Goal: Information Seeking & Learning: Learn about a topic

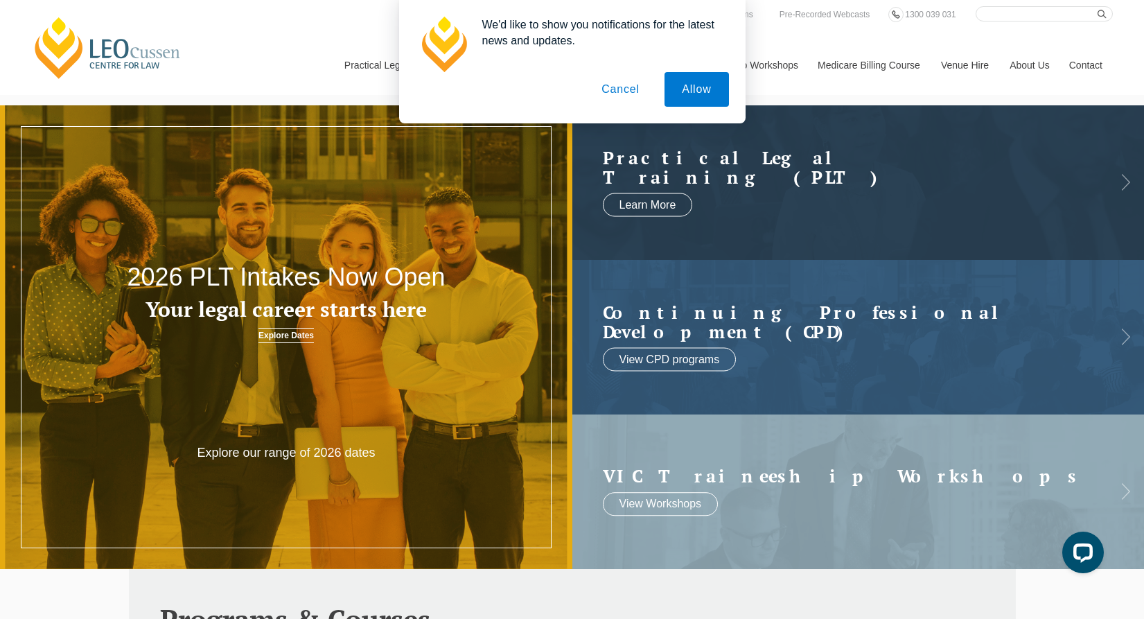
click at [623, 87] on button "Cancel" at bounding box center [620, 89] width 73 height 35
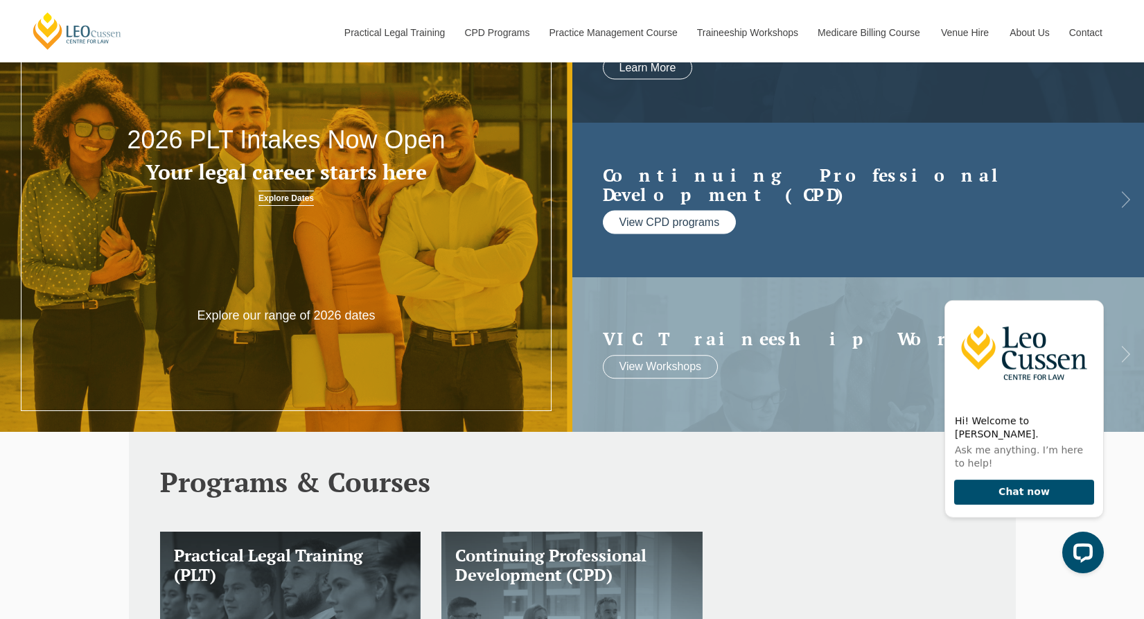
scroll to position [138, 0]
click at [671, 222] on link "View CPD programs" at bounding box center [670, 222] width 134 height 24
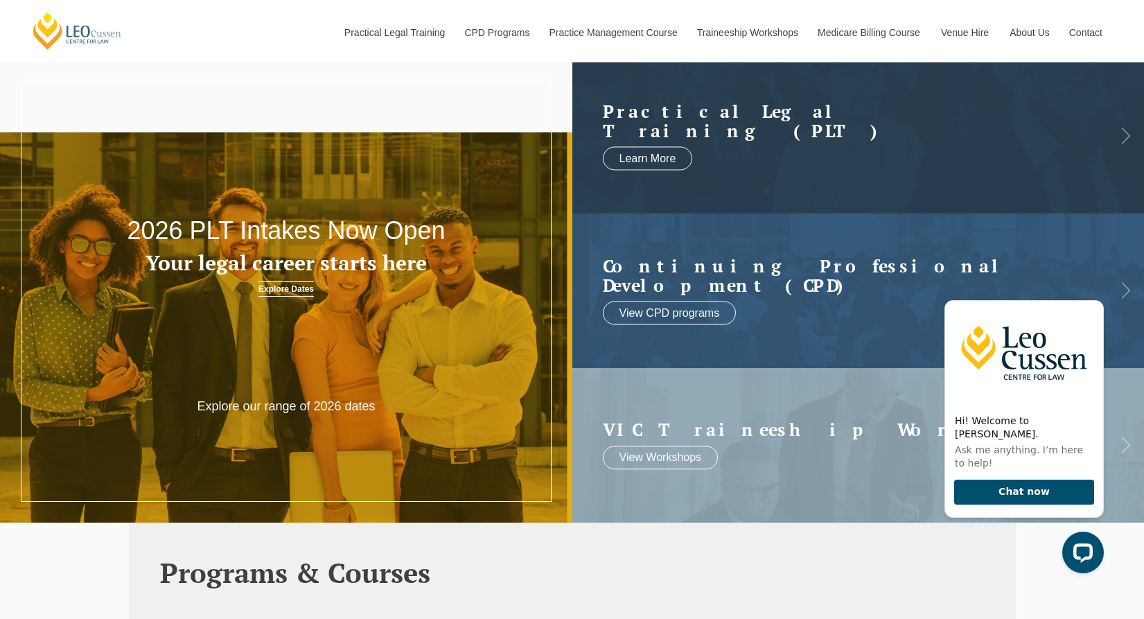
scroll to position [0, 0]
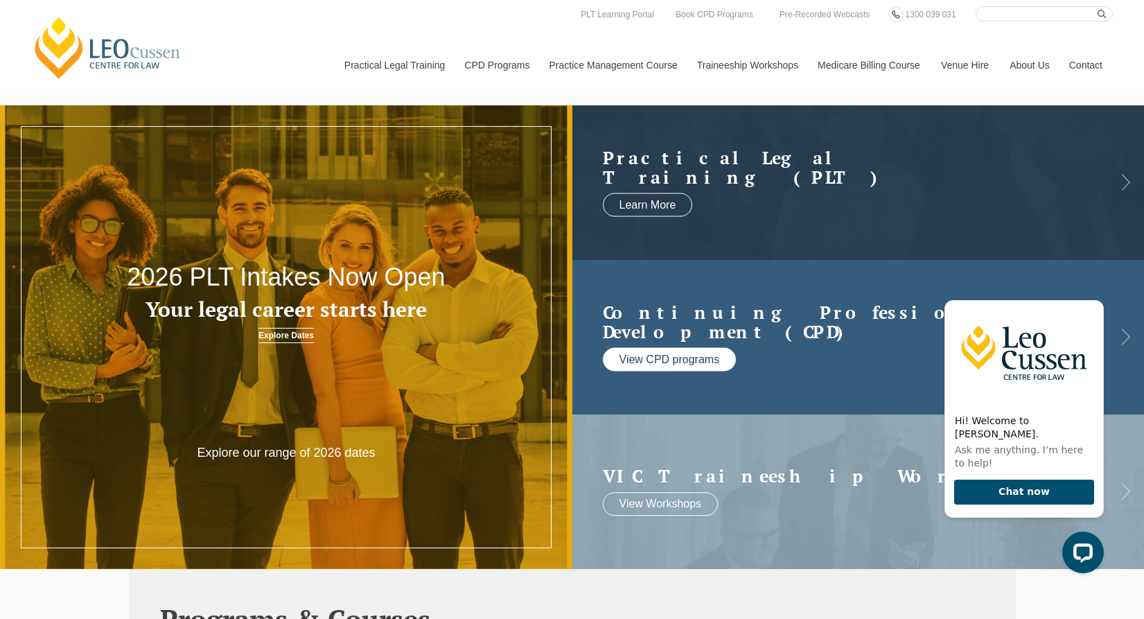
click at [669, 354] on link "View CPD programs" at bounding box center [670, 360] width 134 height 24
click at [671, 355] on link "View CPD programs" at bounding box center [670, 360] width 134 height 24
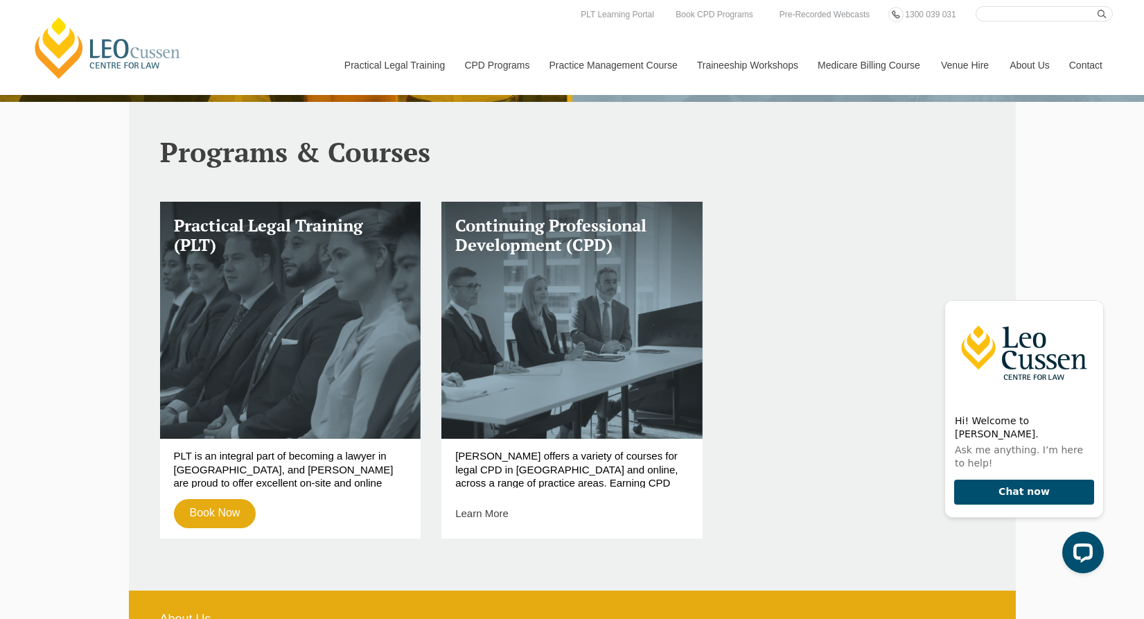
scroll to position [461, 0]
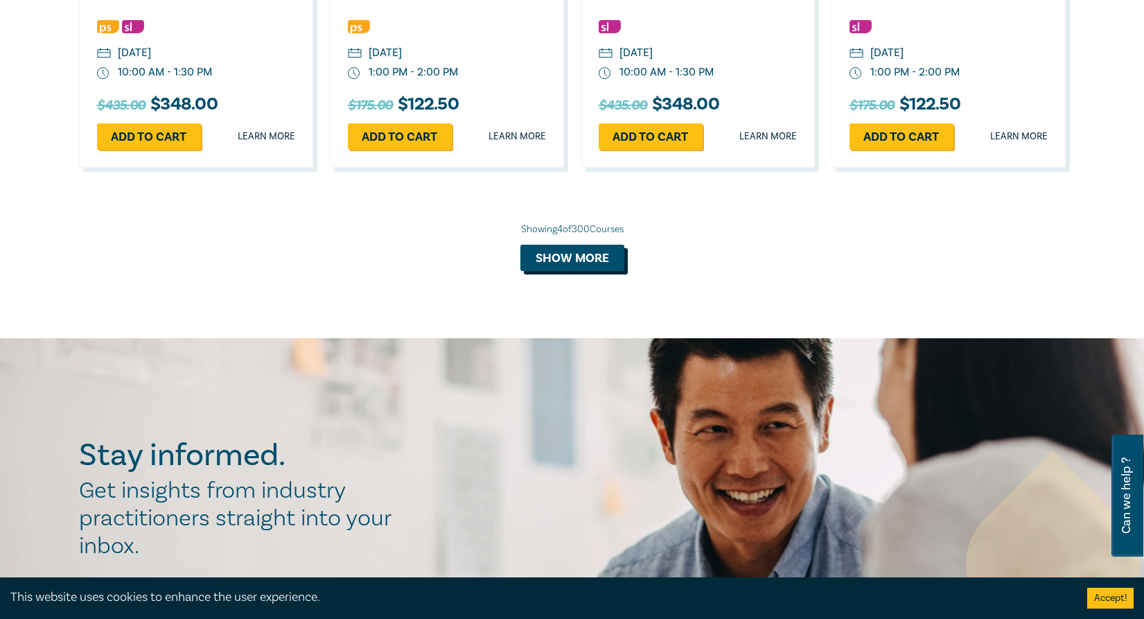
scroll to position [1453, 0]
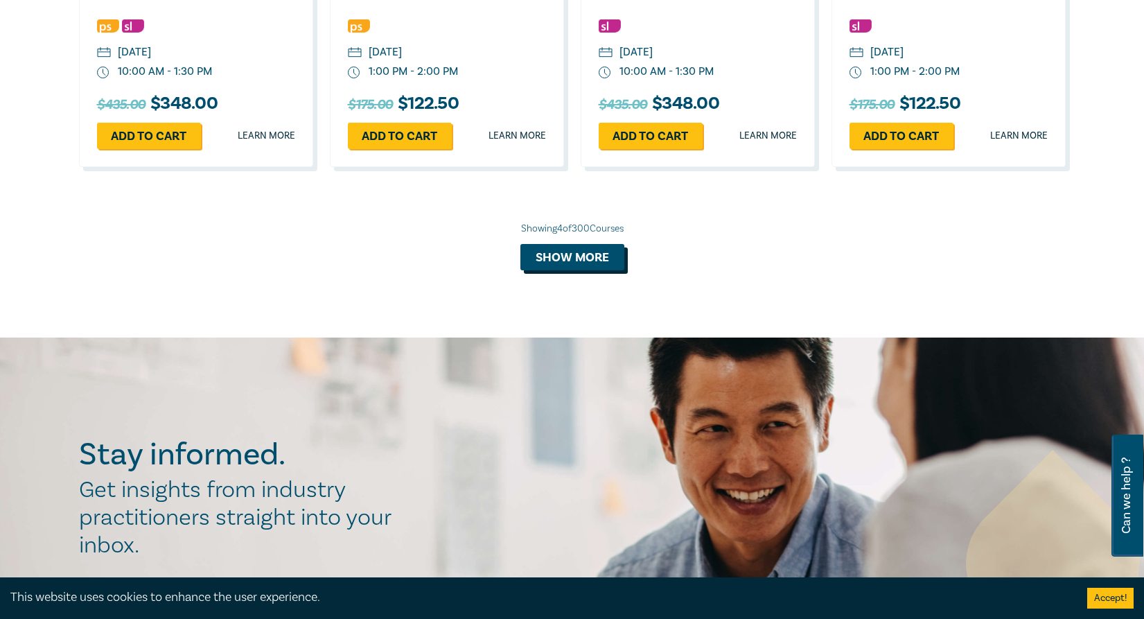
click at [576, 253] on button "Show more" at bounding box center [572, 257] width 104 height 26
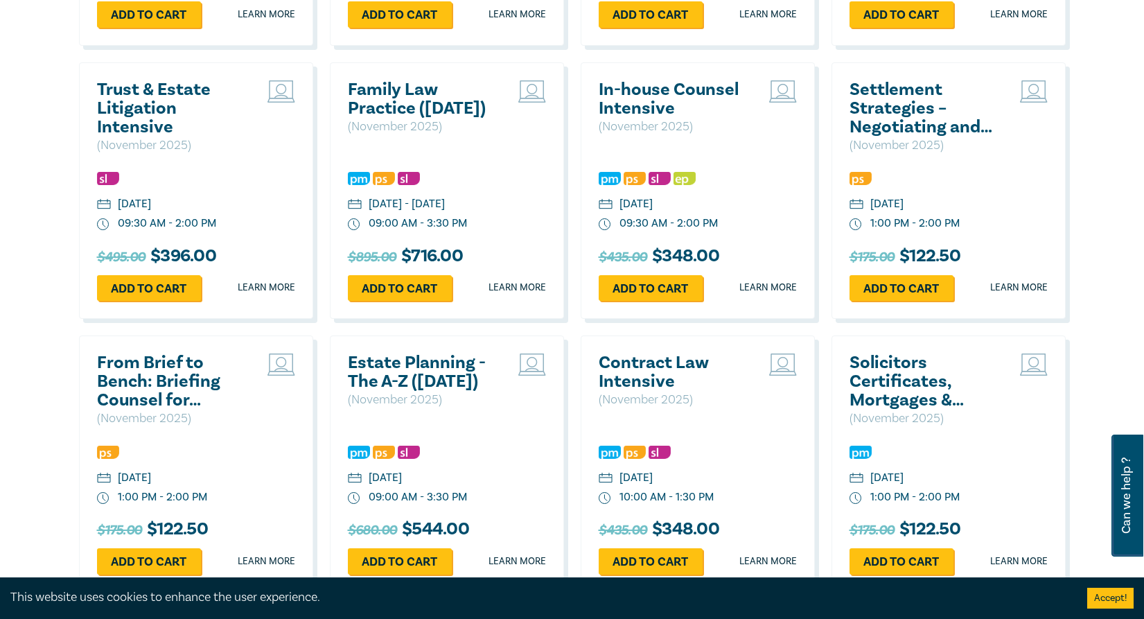
scroll to position [2146, 0]
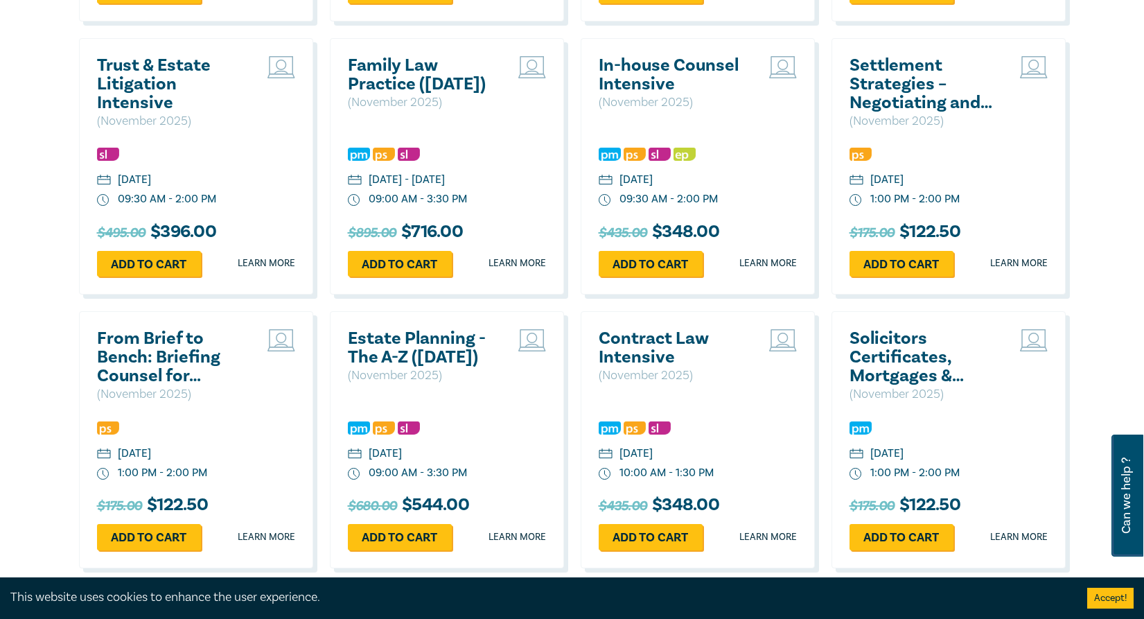
drag, startPoint x: 611, startPoint y: 198, endPoint x: 601, endPoint y: 208, distance: 13.7
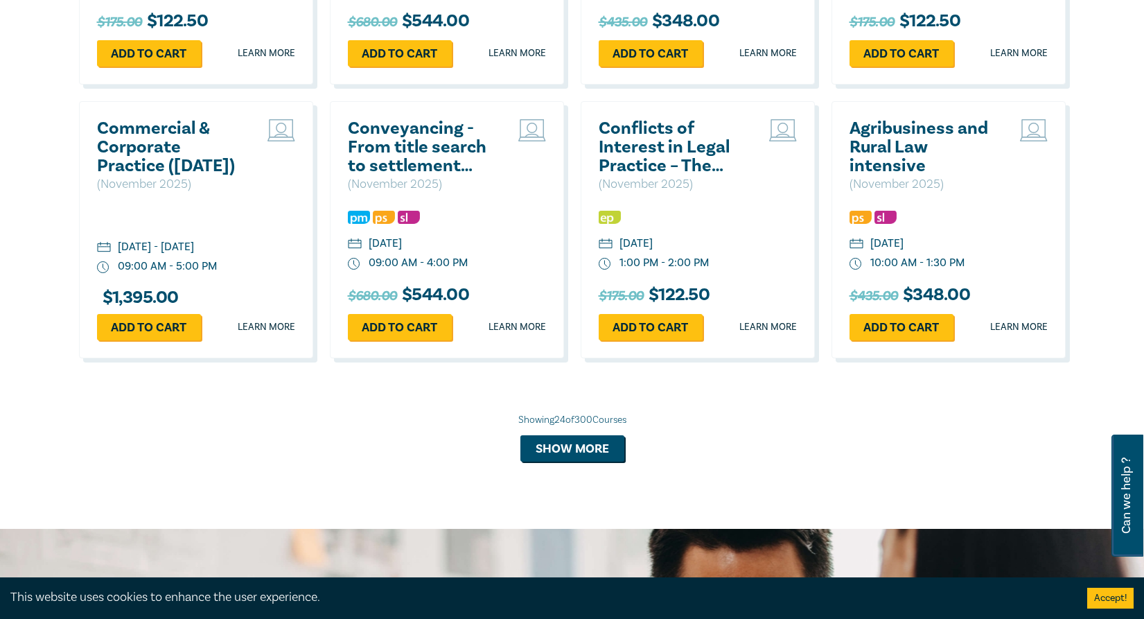
scroll to position [2630, 0]
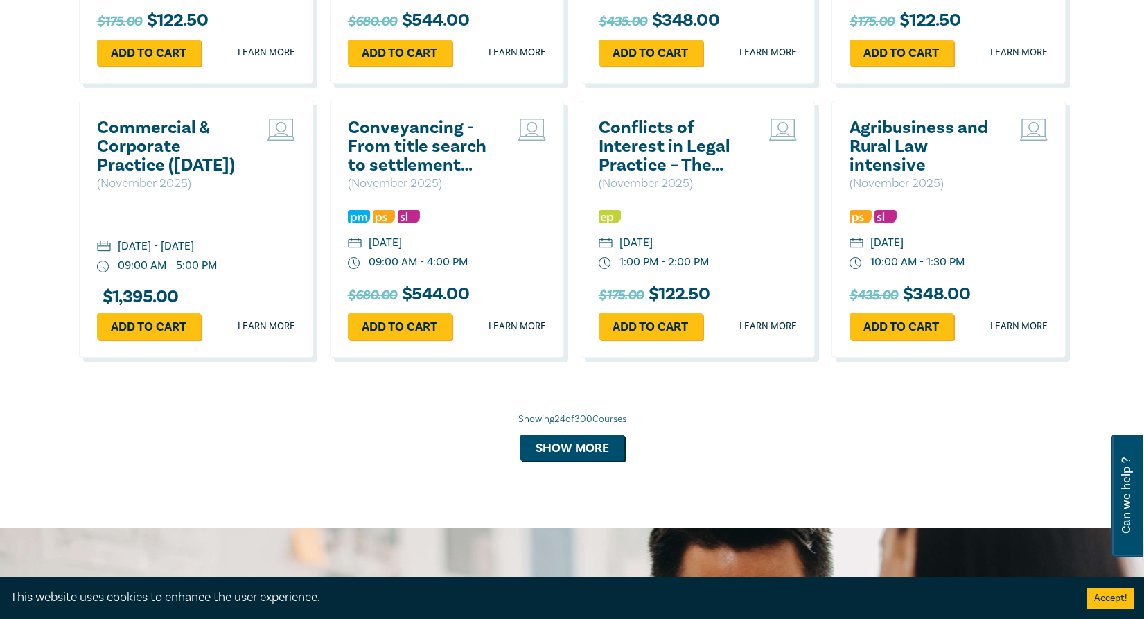
click at [664, 175] on h2 "Conflicts of Interest in Legal Practice – The General Store Dilemma" at bounding box center [673, 146] width 149 height 56
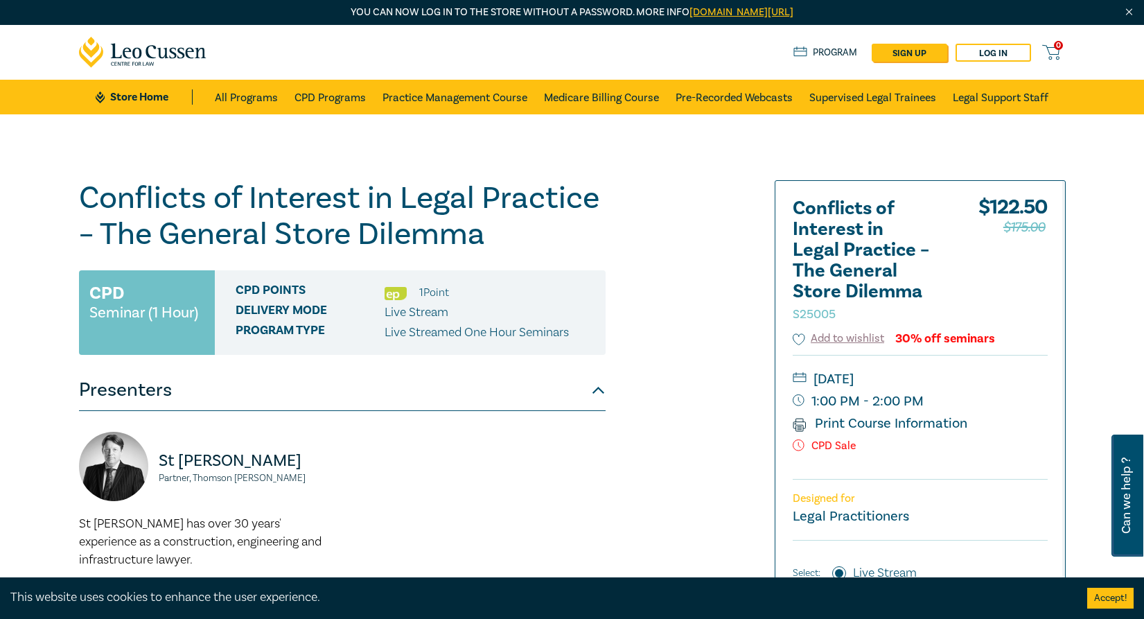
scroll to position [1, 0]
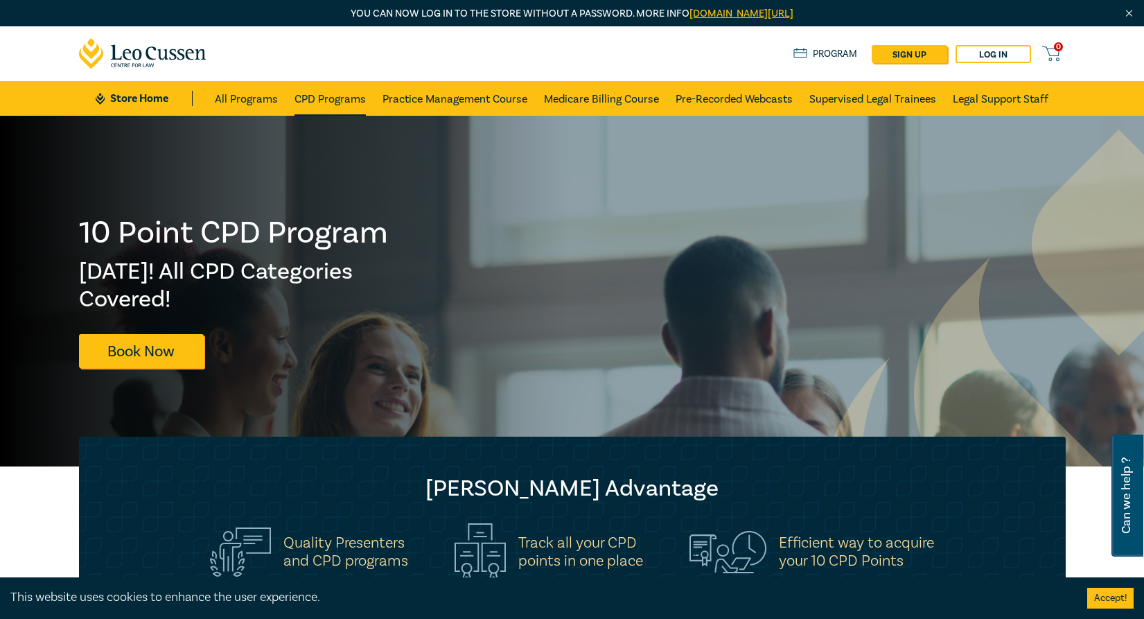
click at [340, 96] on link "CPD Programs" at bounding box center [329, 98] width 71 height 35
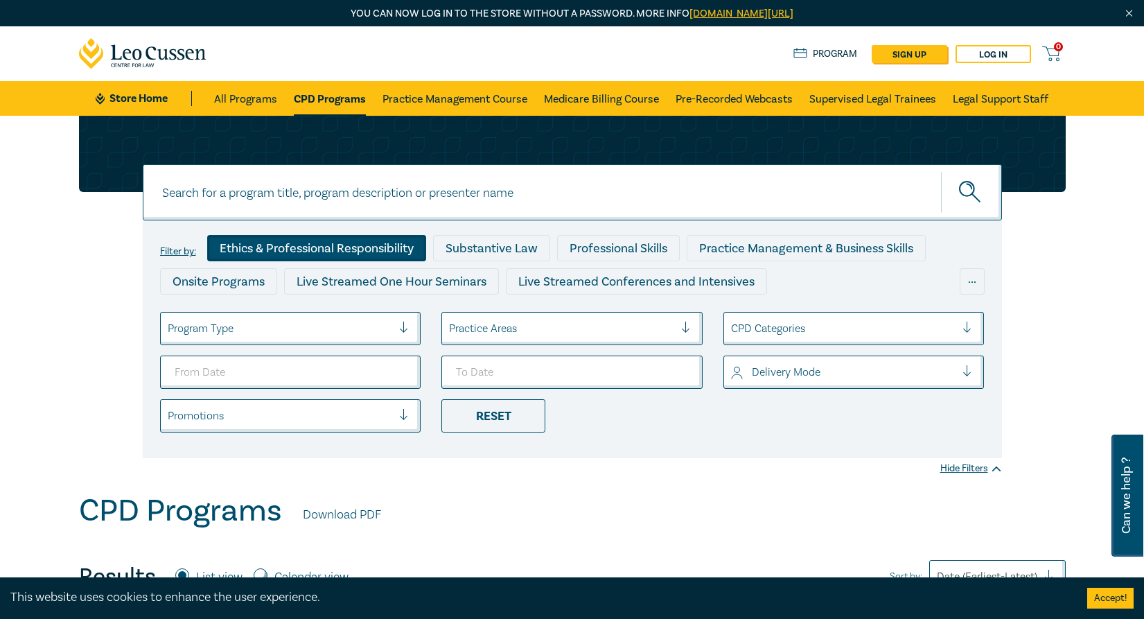
click at [300, 243] on div "Ethics & Professional Responsibility" at bounding box center [316, 248] width 219 height 26
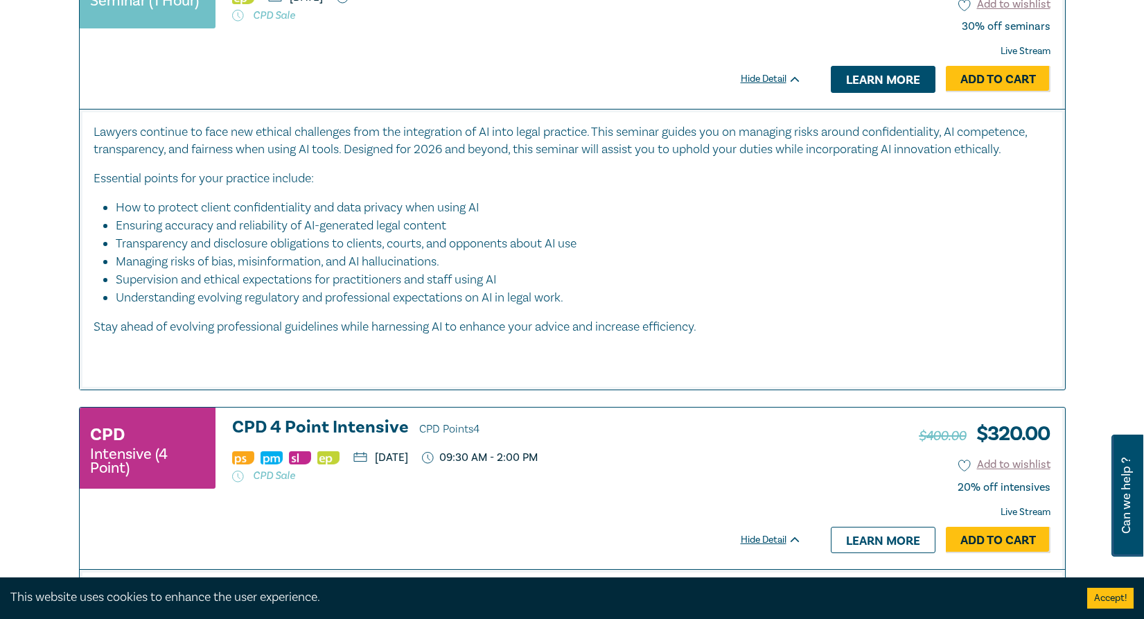
scroll to position [3184, 0]
click at [882, 91] on link "Learn more" at bounding box center [883, 78] width 105 height 26
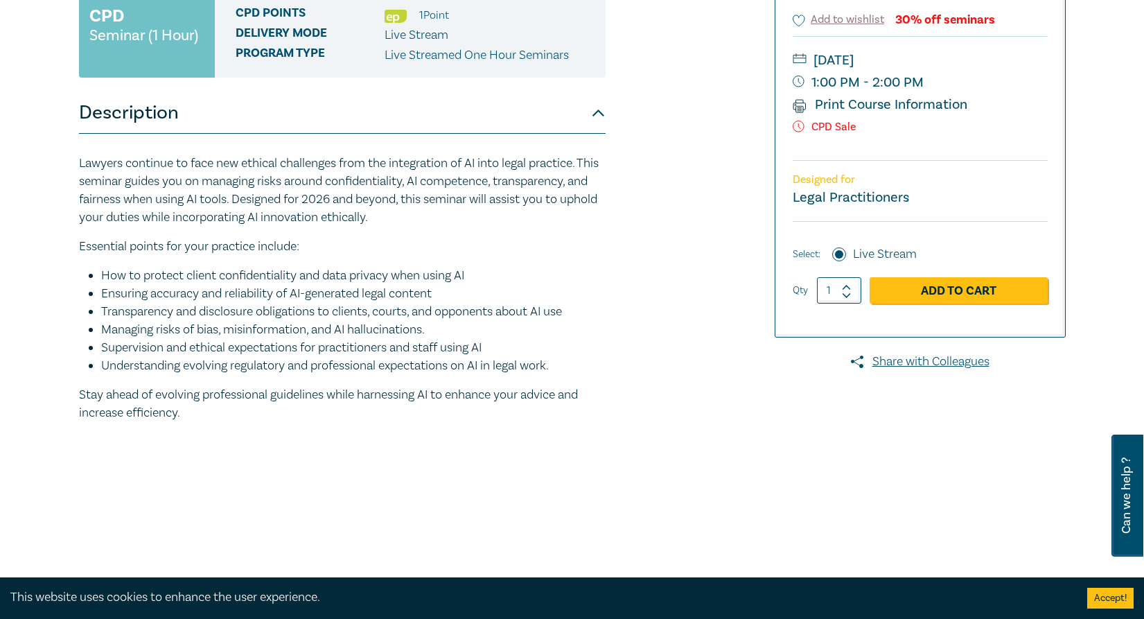
scroll to position [278, 0]
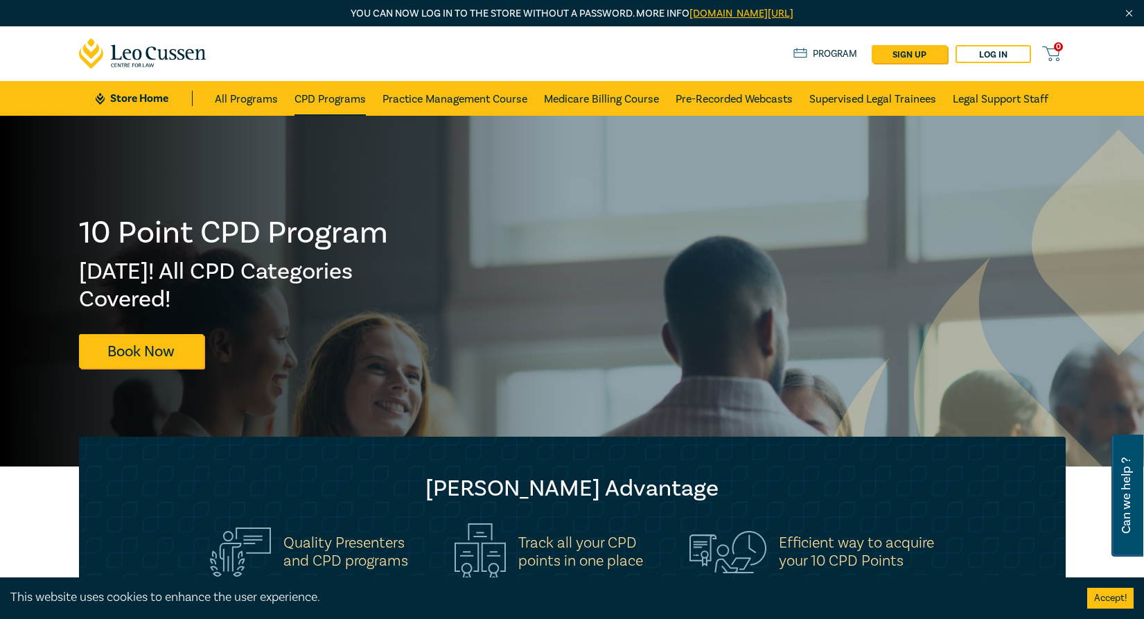
click at [330, 98] on link "CPD Programs" at bounding box center [329, 98] width 71 height 35
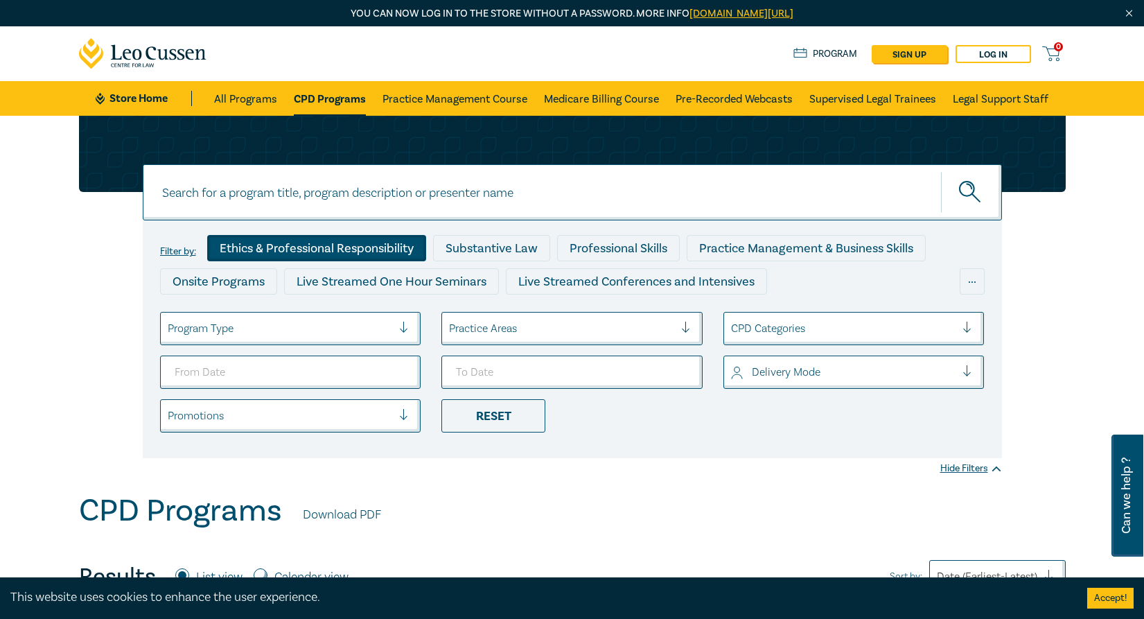
click at [303, 247] on div "Ethics & Professional Responsibility" at bounding box center [316, 248] width 219 height 26
click at [967, 325] on div at bounding box center [972, 328] width 21 height 14
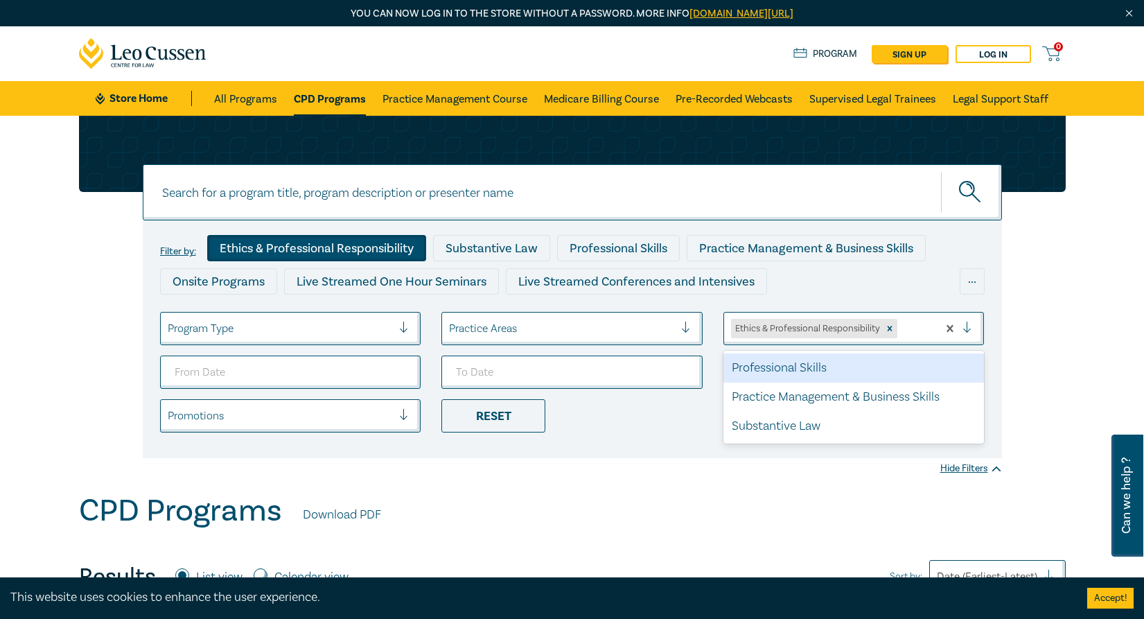
click at [811, 328] on div "Ethics & Professional Responsibility" at bounding box center [806, 328] width 151 height 19
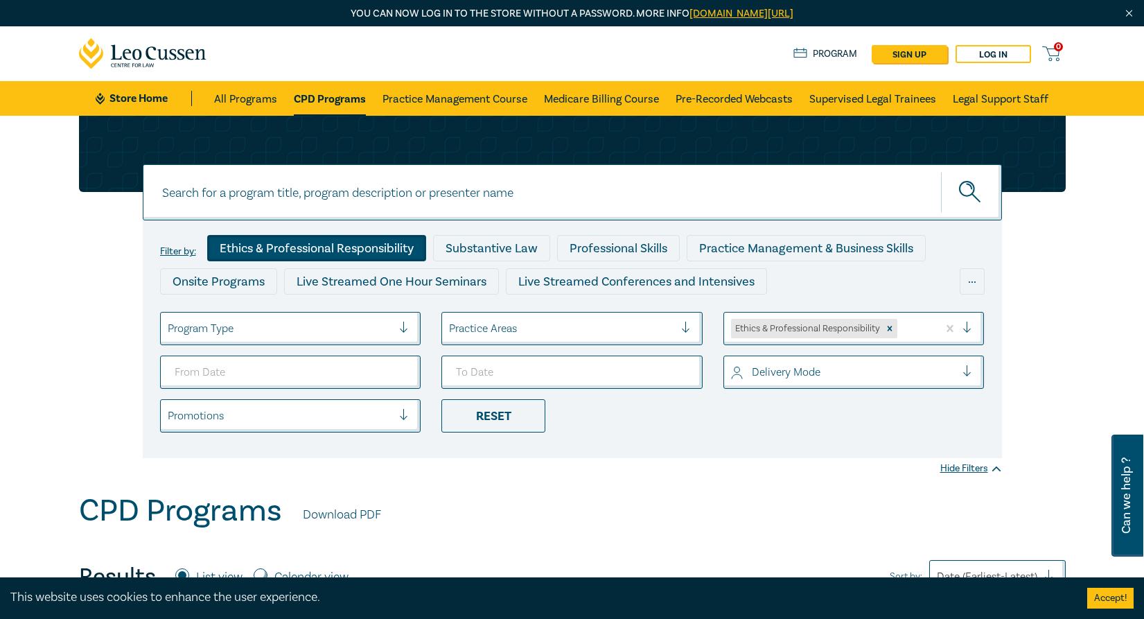
click at [380, 239] on div "Ethics & Professional Responsibility" at bounding box center [316, 248] width 219 height 26
click at [383, 246] on div "Ethics & Professional Responsibility" at bounding box center [316, 248] width 219 height 26
click at [311, 244] on div "Ethics & Professional Responsibility" at bounding box center [316, 248] width 219 height 26
click at [496, 421] on div "Reset" at bounding box center [493, 415] width 104 height 33
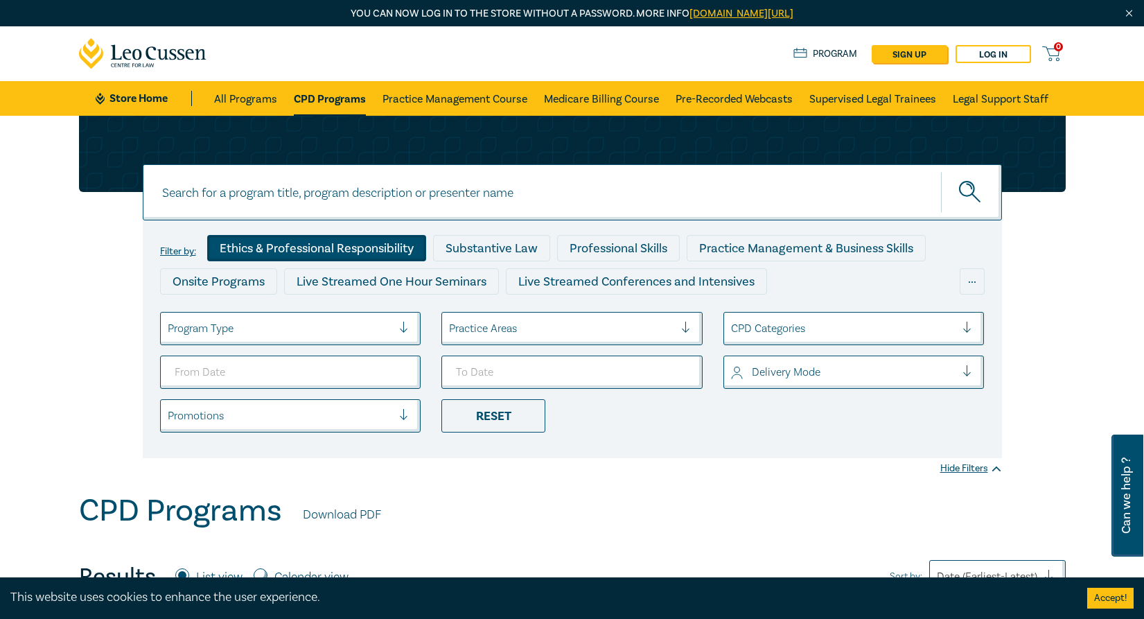
click at [348, 251] on div "Ethics & Professional Responsibility" at bounding box center [316, 248] width 219 height 26
click at [172, 182] on input at bounding box center [572, 192] width 859 height 56
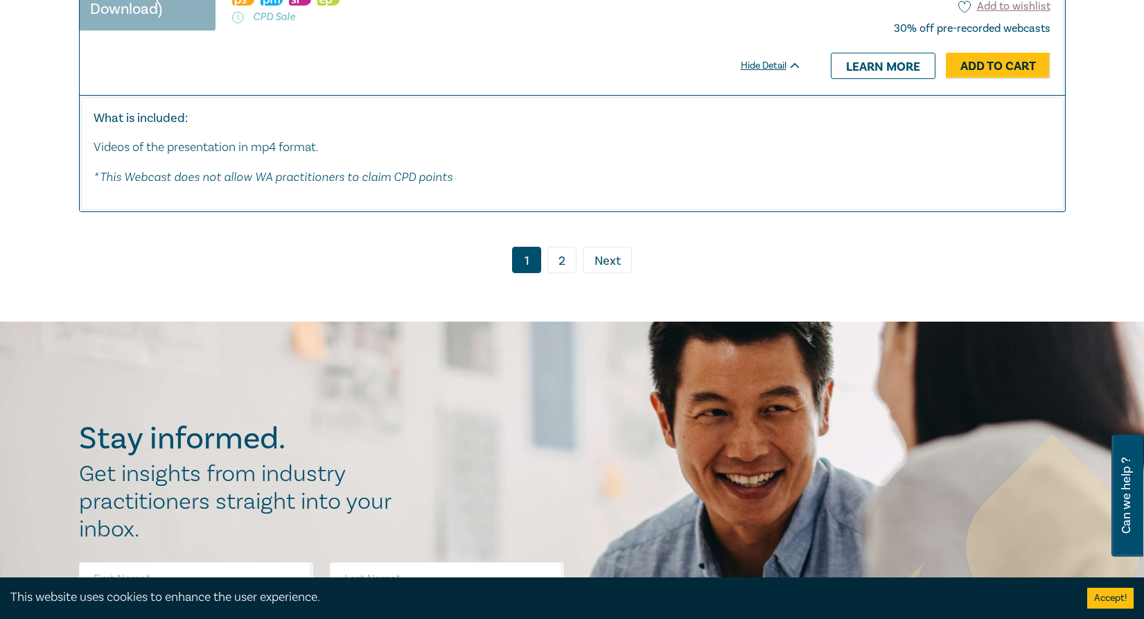
scroll to position [4918, 0]
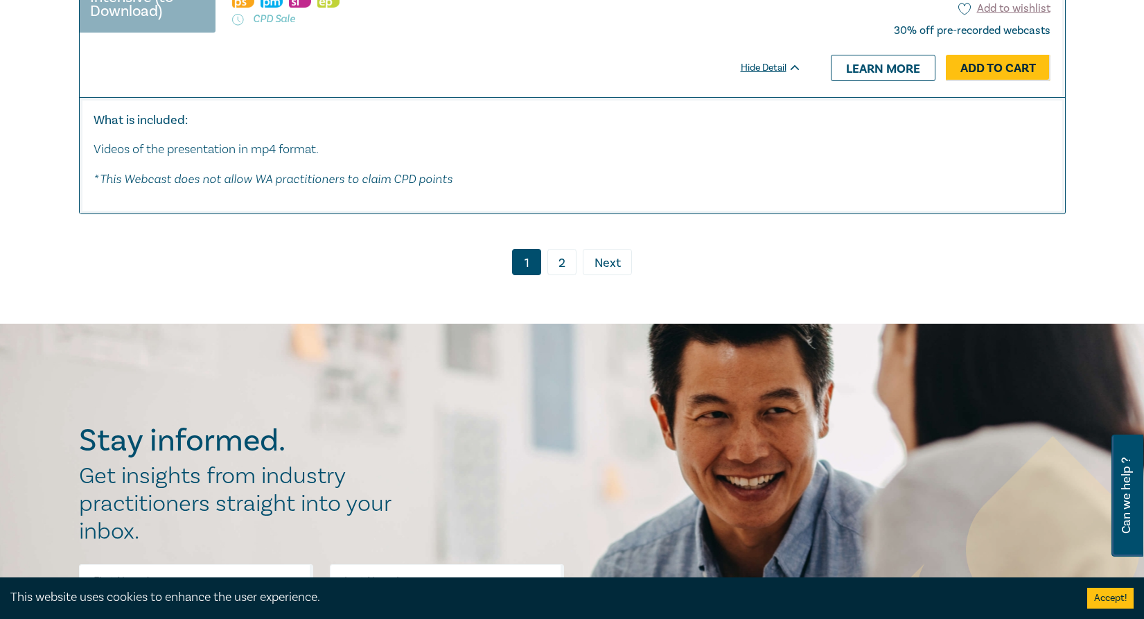
click at [557, 275] on link "2" at bounding box center [561, 262] width 29 height 26
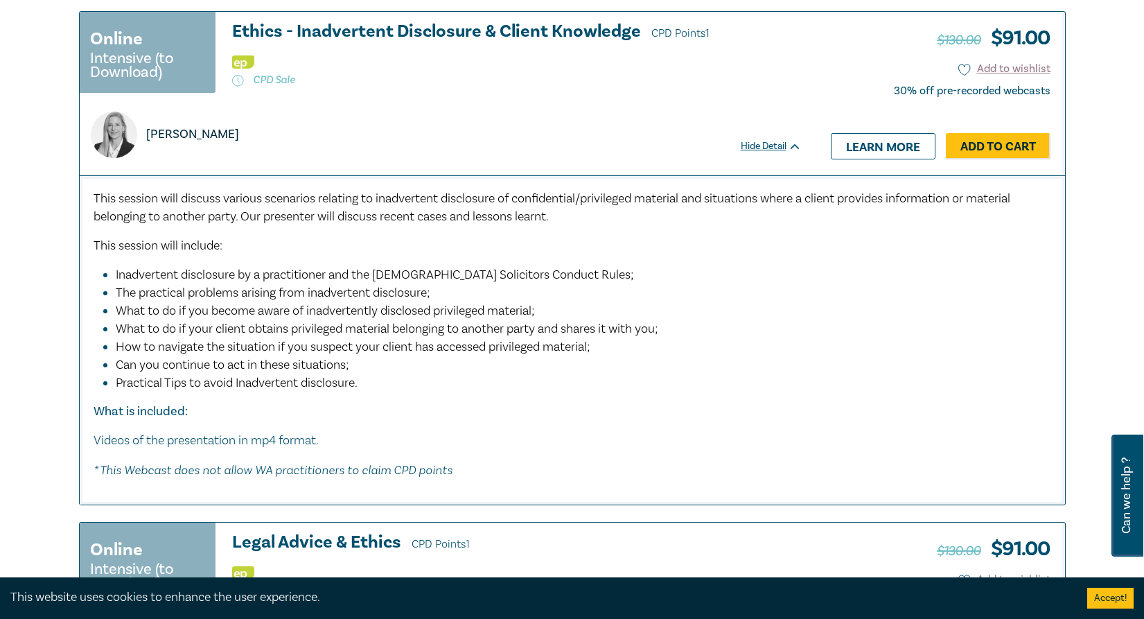
scroll to position [622, 0]
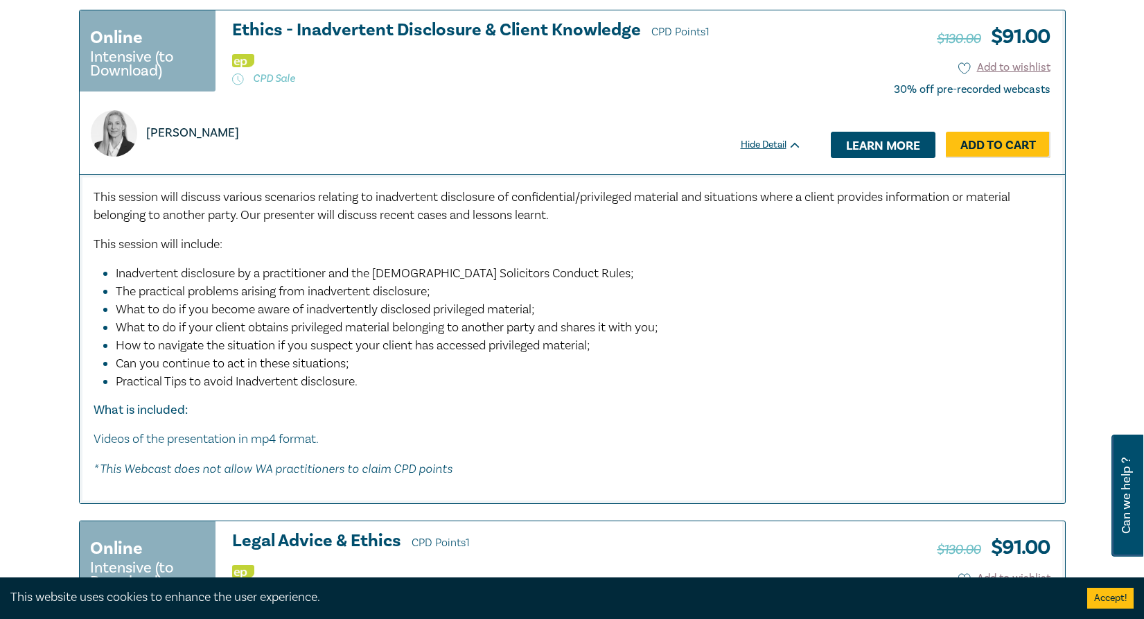
click at [871, 142] on link "Learn more" at bounding box center [883, 145] width 105 height 26
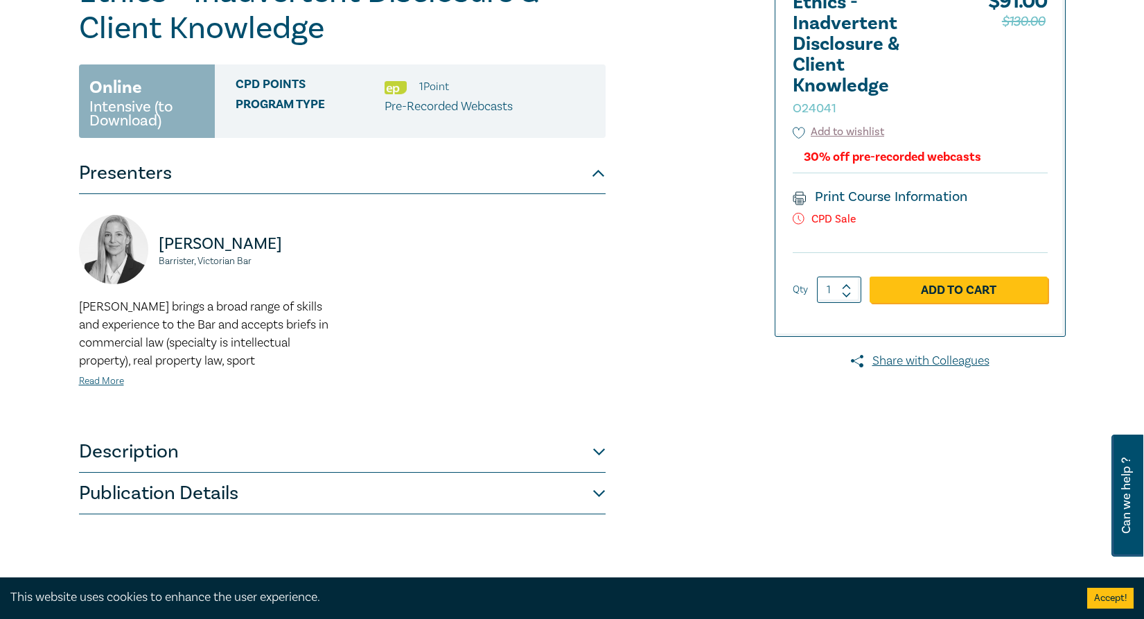
scroll to position [208, 0]
click at [880, 194] on link "Print Course Information" at bounding box center [880, 196] width 175 height 18
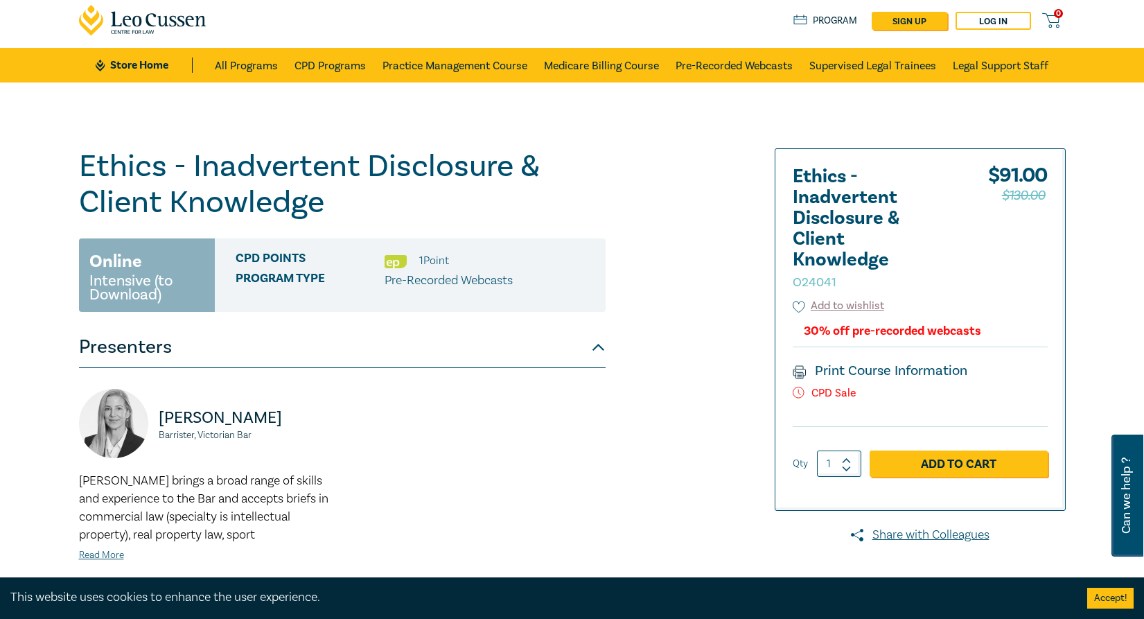
scroll to position [0, 0]
